Goal: Check status: Check status

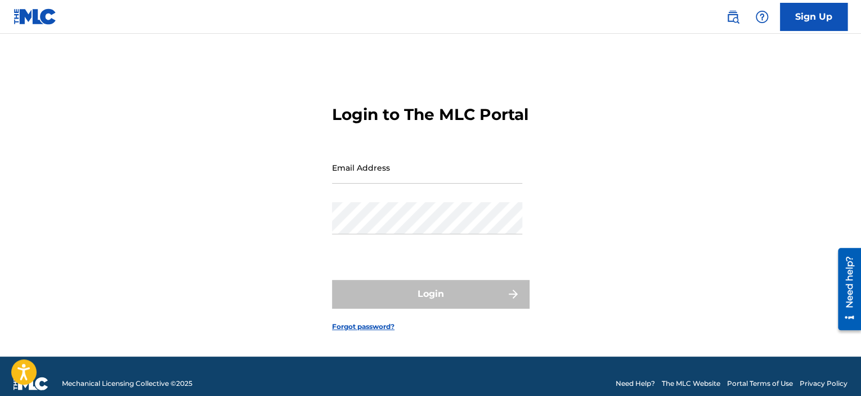
click at [410, 167] on input "Email Address" at bounding box center [427, 167] width 190 height 32
type input "[EMAIL_ADDRESS][DOMAIN_NAME]"
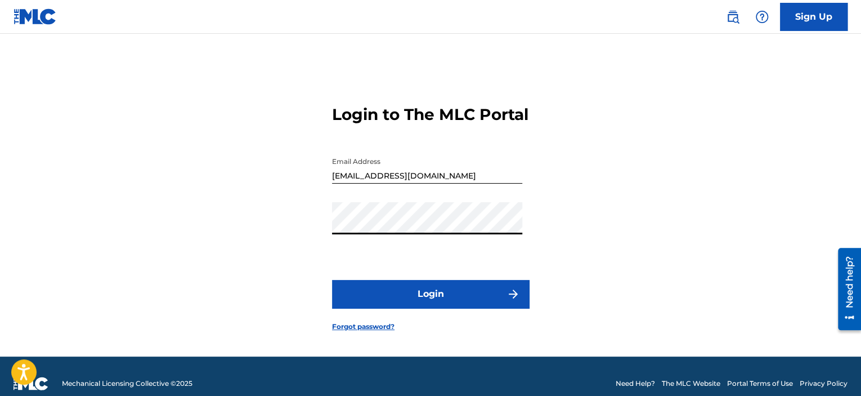
click at [427, 301] on button "Login" at bounding box center [430, 294] width 197 height 28
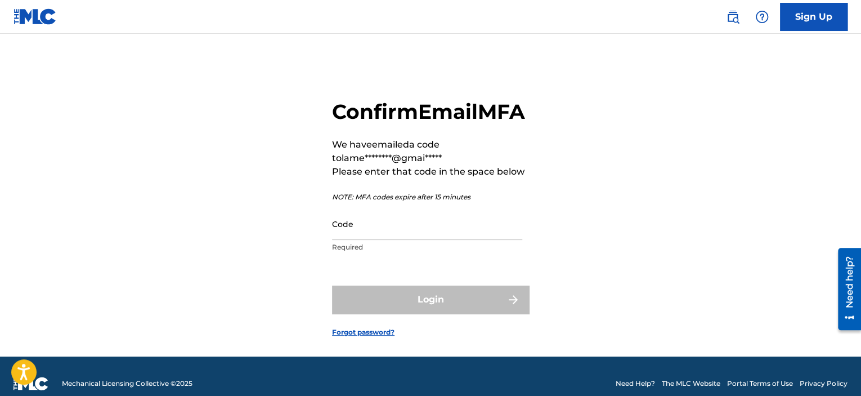
click at [350, 240] on input "Code" at bounding box center [427, 224] width 190 height 32
paste input "925887"
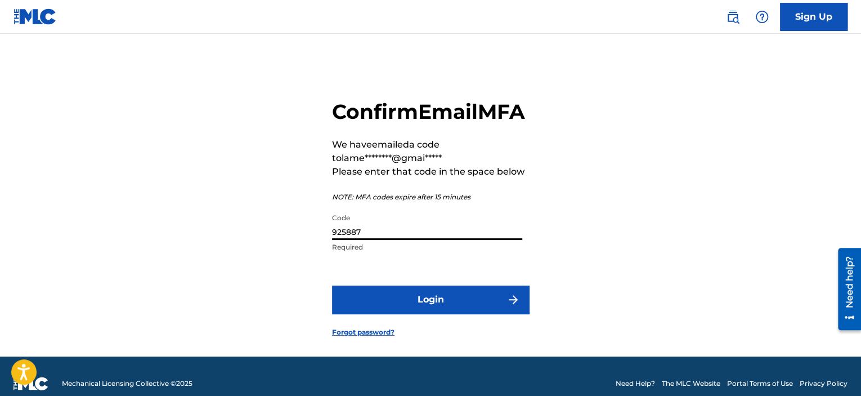
type input "925887"
click at [360, 313] on button "Login" at bounding box center [430, 299] width 197 height 28
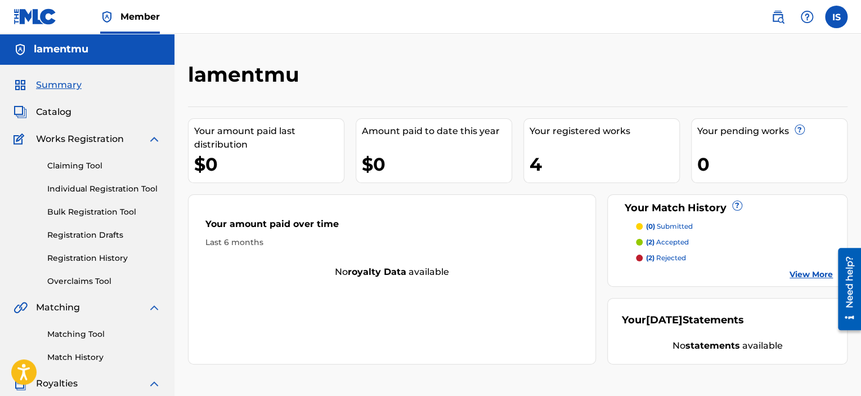
click at [678, 253] on p "(2) rejected" at bounding box center [666, 258] width 40 height 10
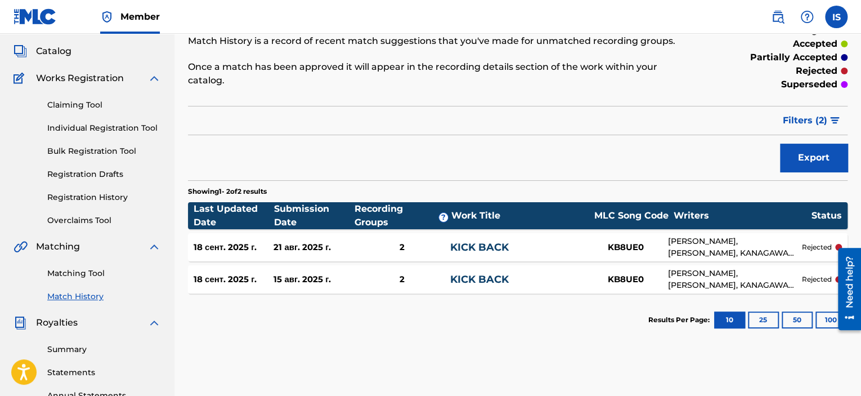
scroll to position [113, 0]
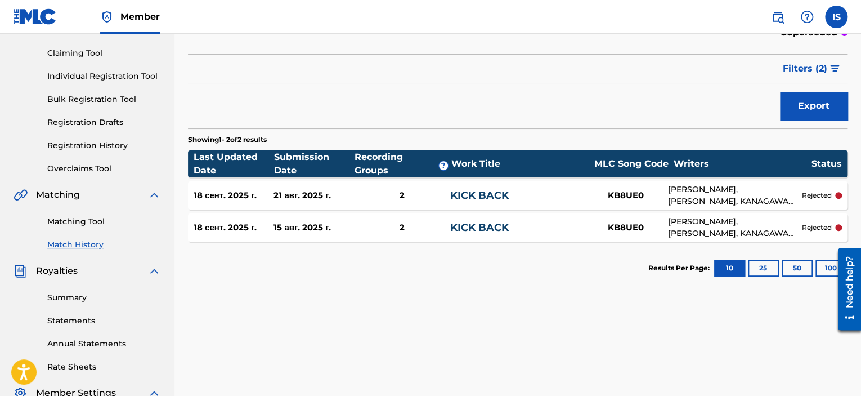
click at [763, 185] on div "DANI MOURIS, ILYA STUDENIKIN, KANAGAWA YOKOHAMA" at bounding box center [735, 195] width 134 height 24
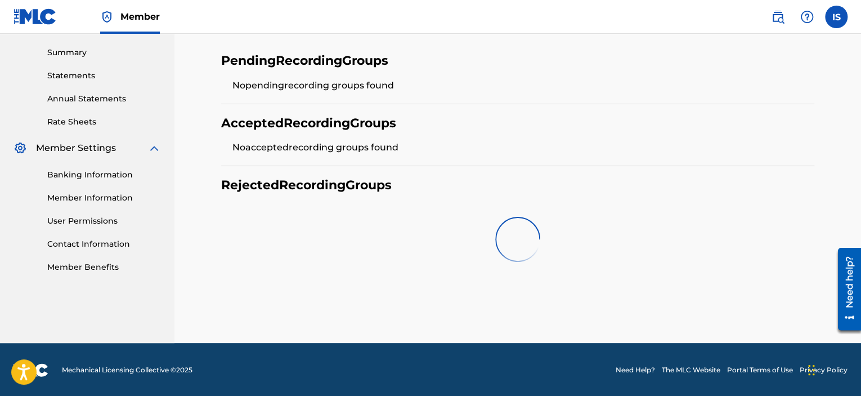
scroll to position [319, 0]
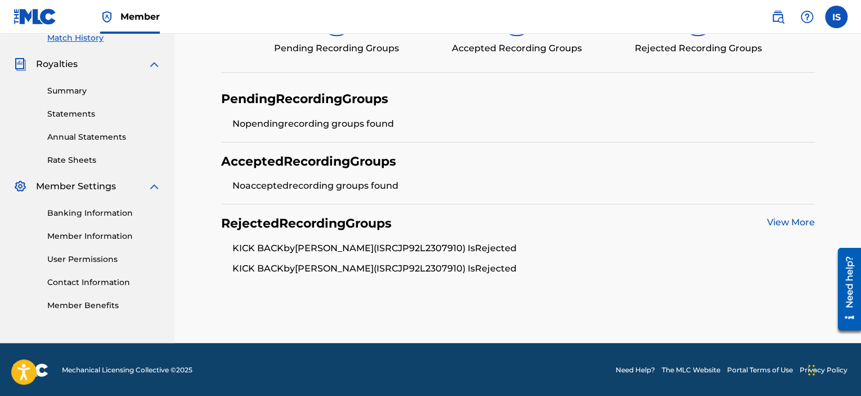
click at [771, 216] on div "View More" at bounding box center [791, 224] width 48 height 16
click at [775, 221] on link "View More" at bounding box center [791, 222] width 48 height 11
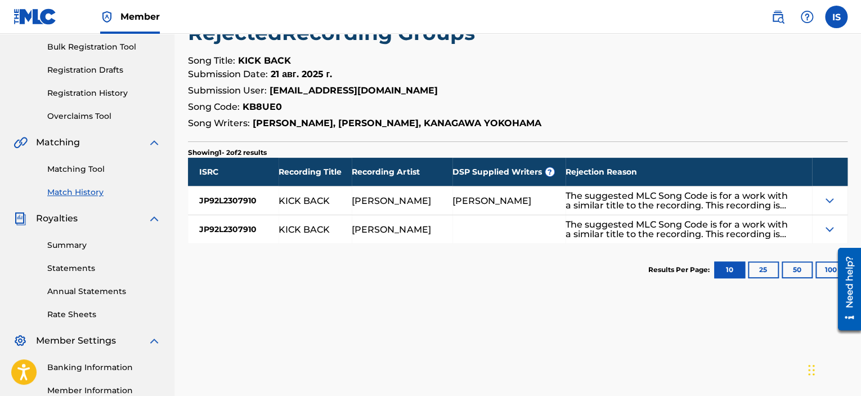
scroll to position [169, 0]
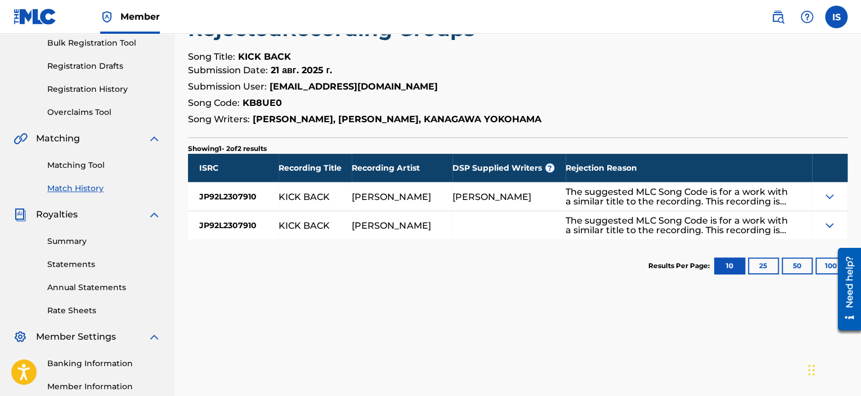
click at [828, 195] on img at bounding box center [830, 197] width 14 height 14
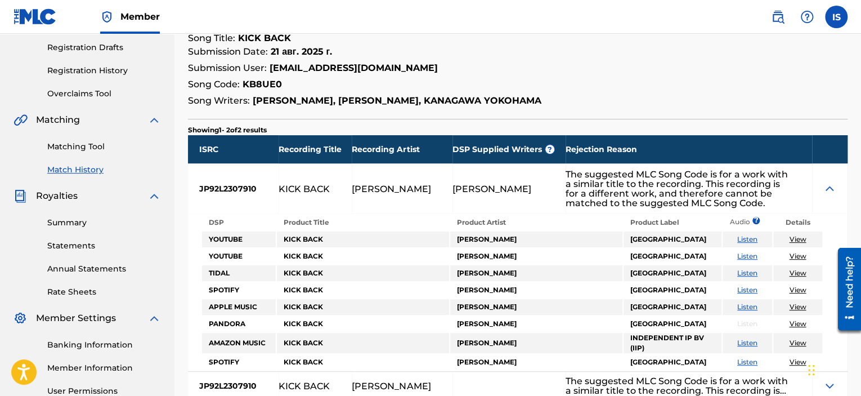
scroll to position [191, 0]
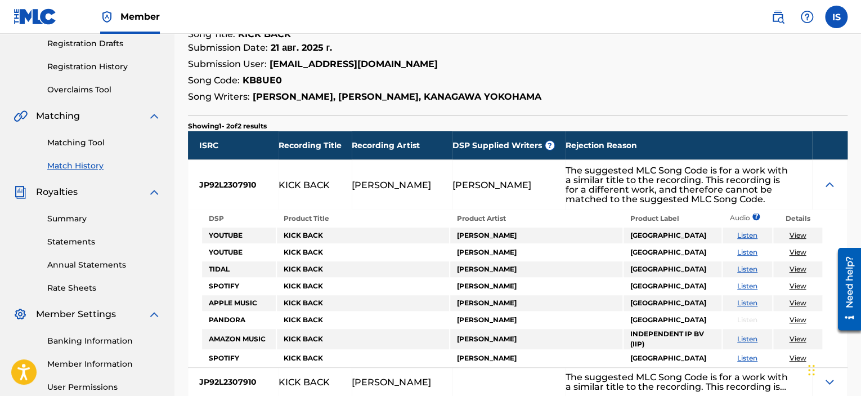
drag, startPoint x: 657, startPoint y: 205, endPoint x: 653, endPoint y: 221, distance: 16.9
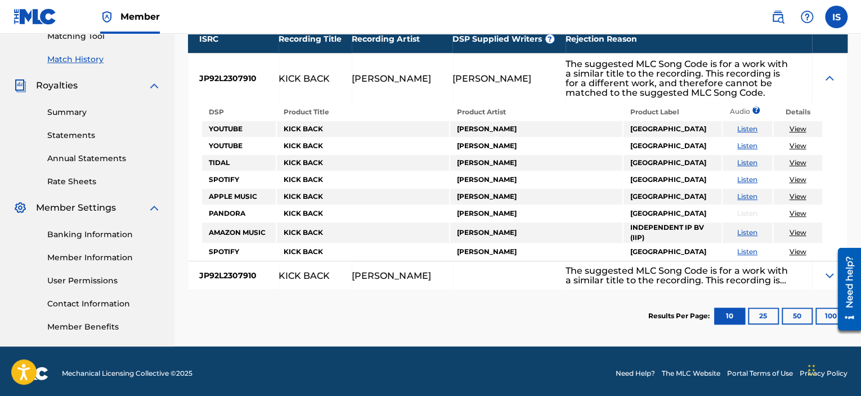
scroll to position [302, 0]
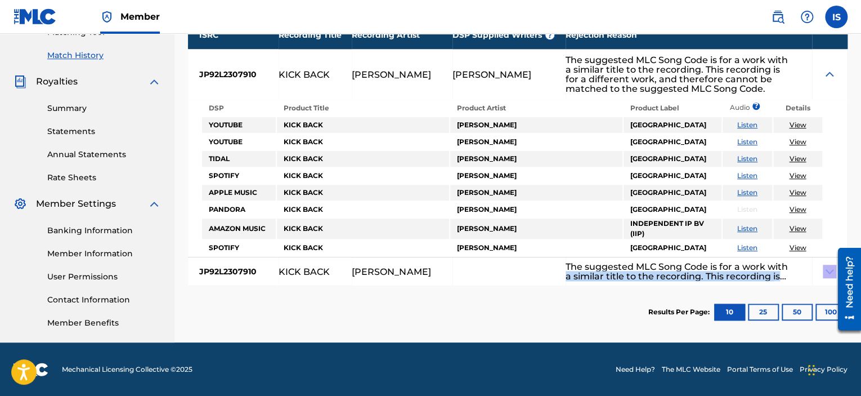
click at [808, 265] on div "ISRC Recording Title Recording Artist DSP Supplied Writers ? Rejection Reason J…" at bounding box center [518, 153] width 660 height 265
click at [823, 267] on img at bounding box center [830, 272] width 14 height 14
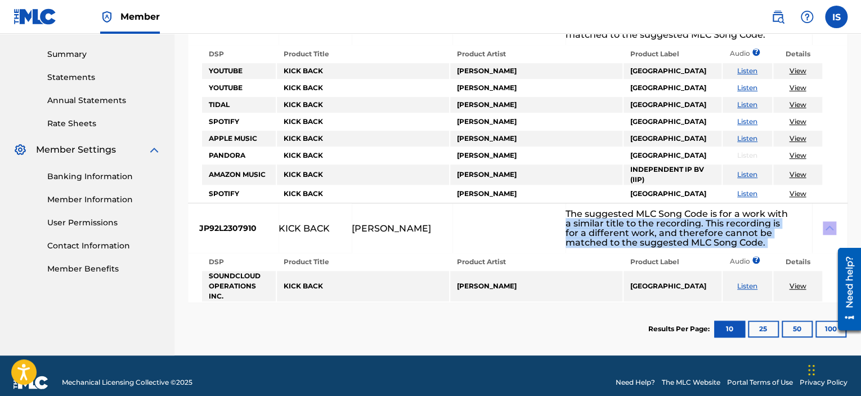
scroll to position [358, 0]
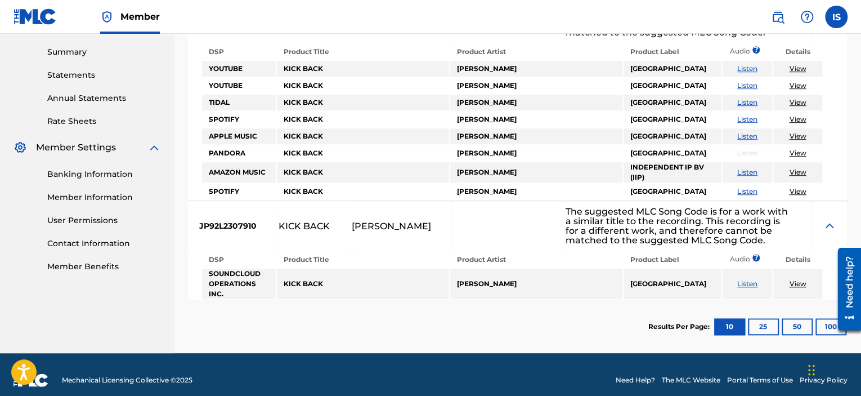
click at [598, 252] on th "Product Artist" at bounding box center [536, 260] width 172 height 16
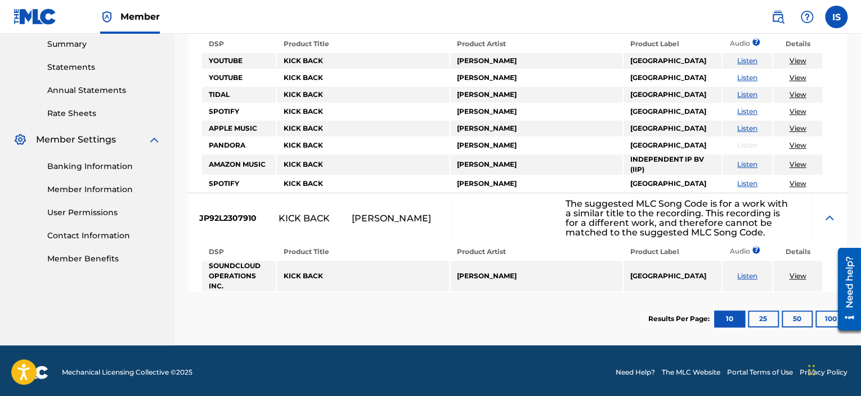
click at [796, 271] on link "View" at bounding box center [797, 275] width 17 height 8
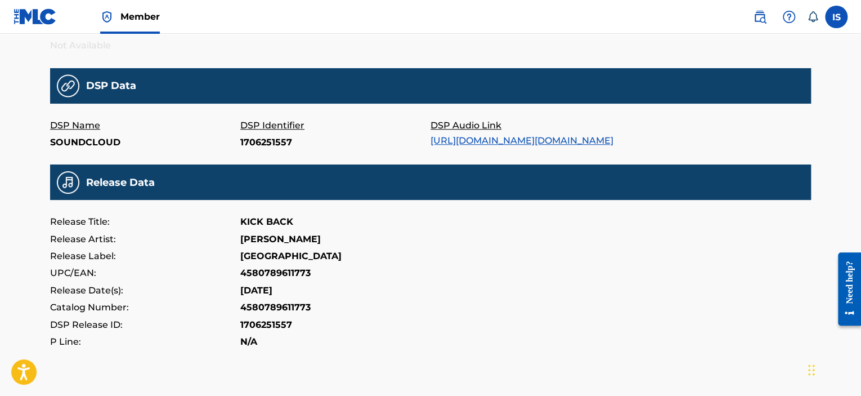
scroll to position [338, 0]
